Goal: Task Accomplishment & Management: Manage account settings

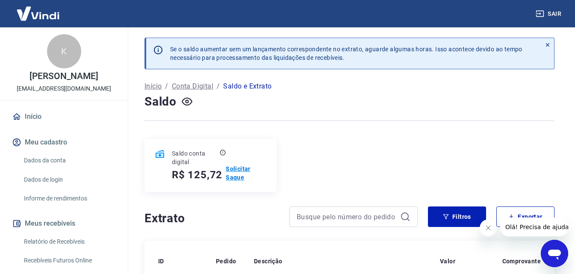
click at [238, 170] on p "Solicitar Saque" at bounding box center [246, 173] width 41 height 17
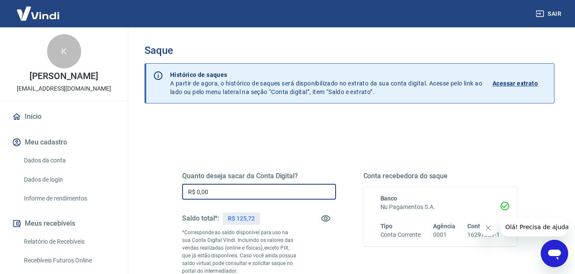
drag, startPoint x: 238, startPoint y: 189, endPoint x: 171, endPoint y: 191, distance: 66.7
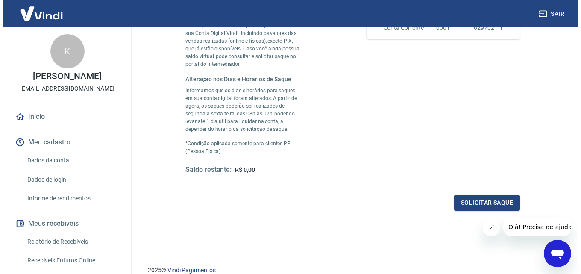
scroll to position [214, 0]
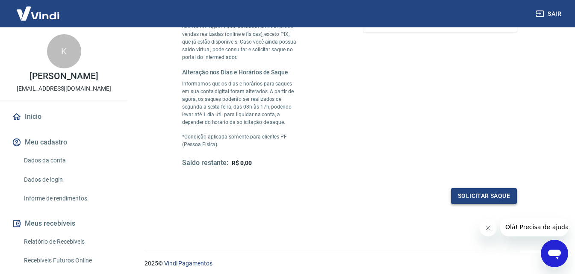
type input "R$ 125,72"
click at [490, 200] on button "Solicitar saque" at bounding box center [484, 196] width 66 height 16
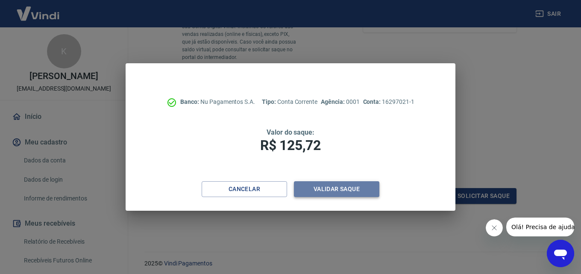
click at [324, 188] on button "Validar saque" at bounding box center [336, 189] width 85 height 16
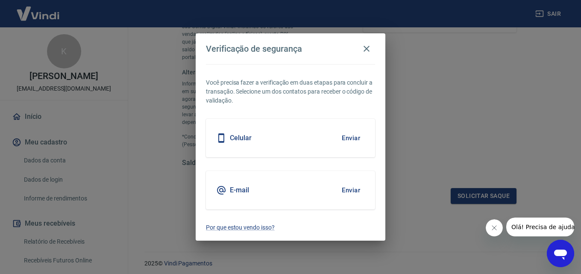
click at [345, 190] on button "Enviar" at bounding box center [351, 190] width 28 height 18
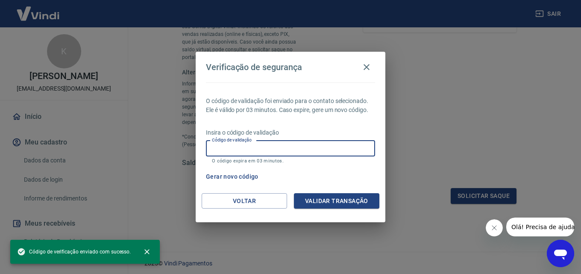
click at [267, 149] on input "Código de validação" at bounding box center [290, 149] width 169 height 16
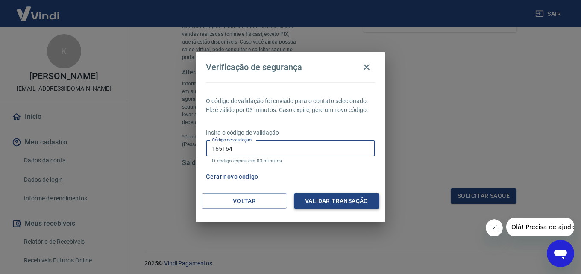
type input "165164"
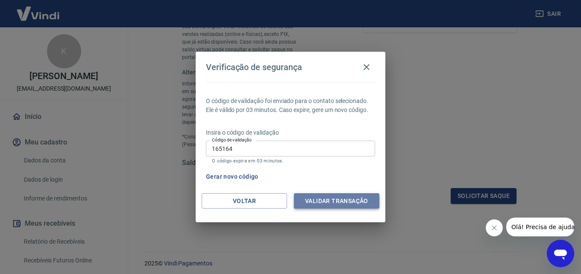
click at [336, 199] on button "Validar transação" at bounding box center [336, 201] width 85 height 16
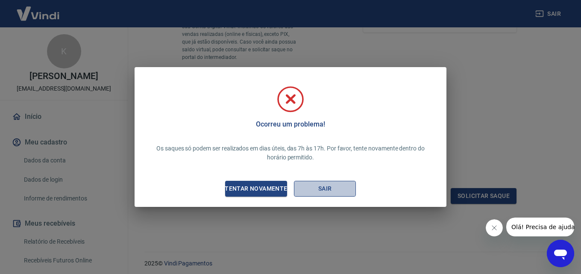
click at [321, 183] on button "Sair" at bounding box center [325, 189] width 62 height 16
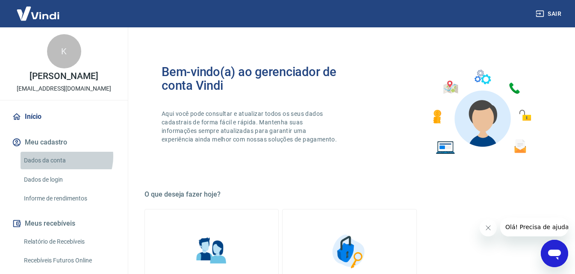
click at [61, 156] on link "Dados da conta" at bounding box center [69, 161] width 97 height 18
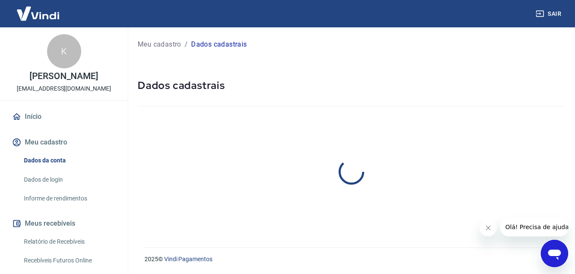
select select "PE"
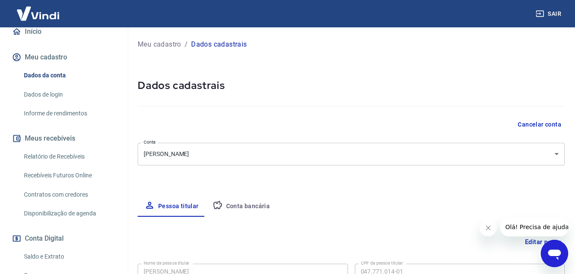
scroll to position [85, 0]
click at [65, 153] on link "Relatório de Recebíveis" at bounding box center [69, 156] width 97 height 18
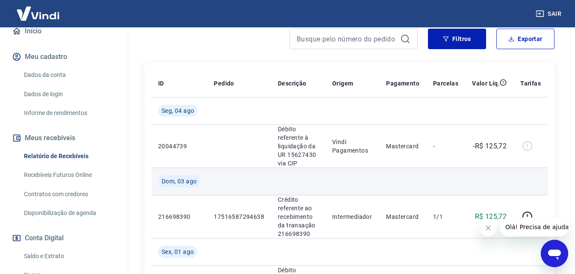
scroll to position [171, 0]
